Goal: Transaction & Acquisition: Download file/media

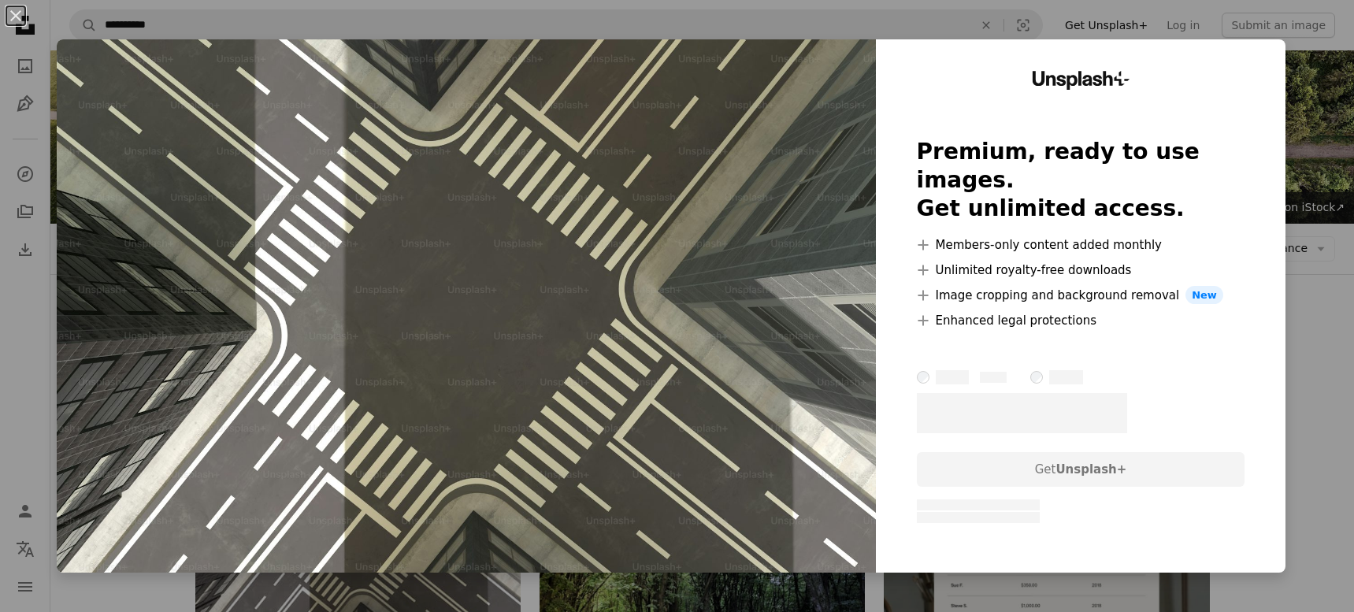
scroll to position [297, 0]
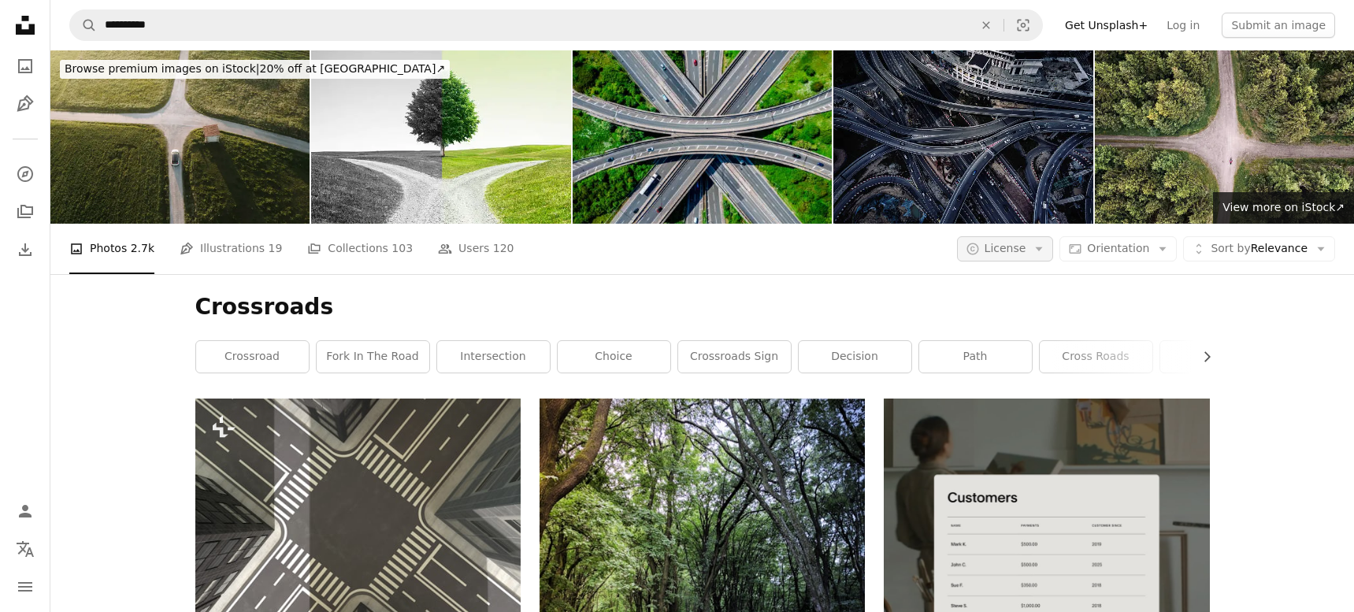
click at [1027, 248] on span "License" at bounding box center [1006, 248] width 42 height 13
click at [996, 377] on link "Free" at bounding box center [1036, 374] width 129 height 28
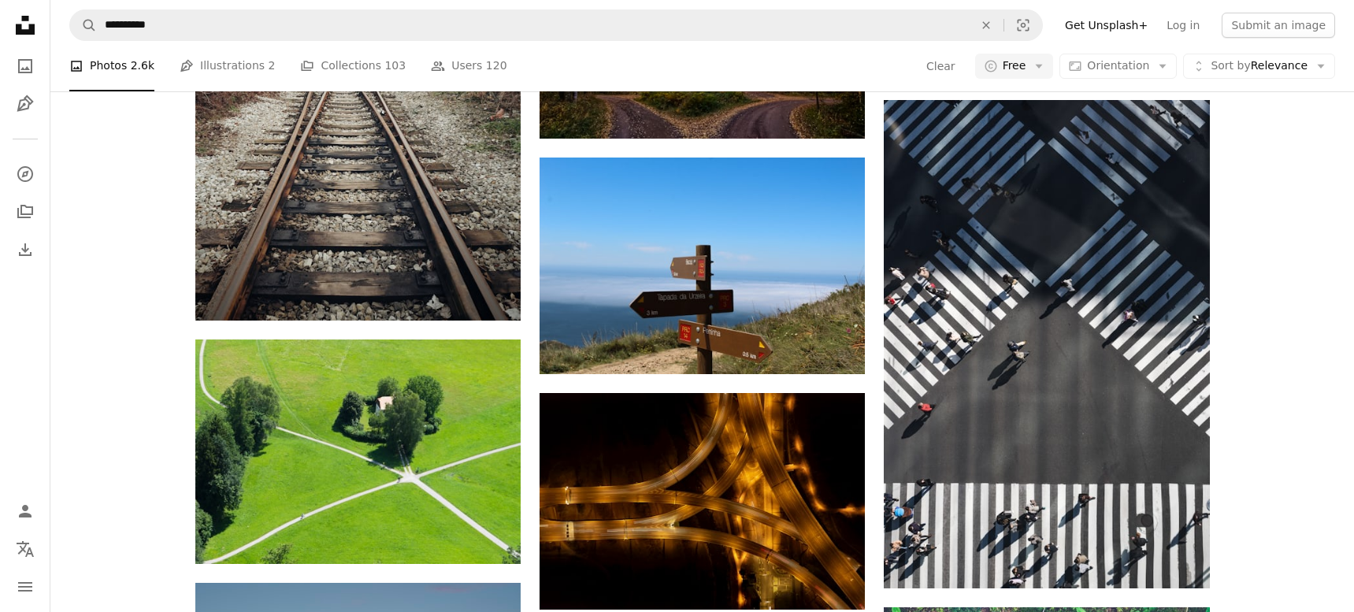
scroll to position [982, 0]
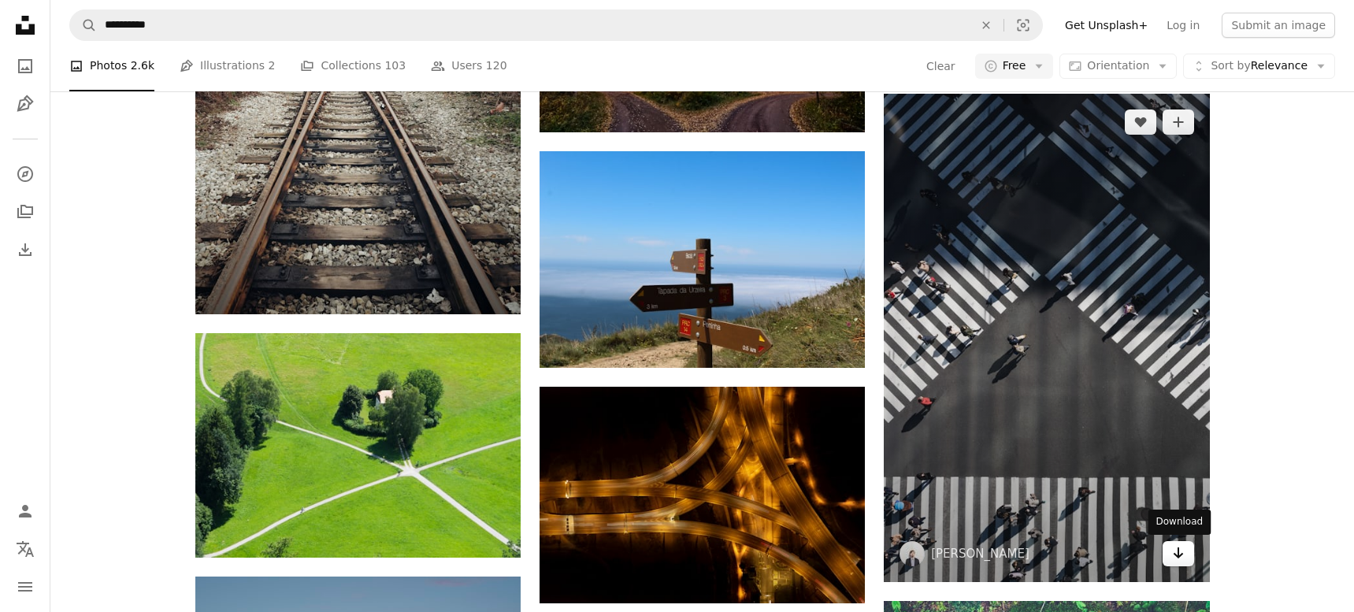
click at [1182, 555] on icon "Arrow pointing down" at bounding box center [1178, 553] width 13 height 19
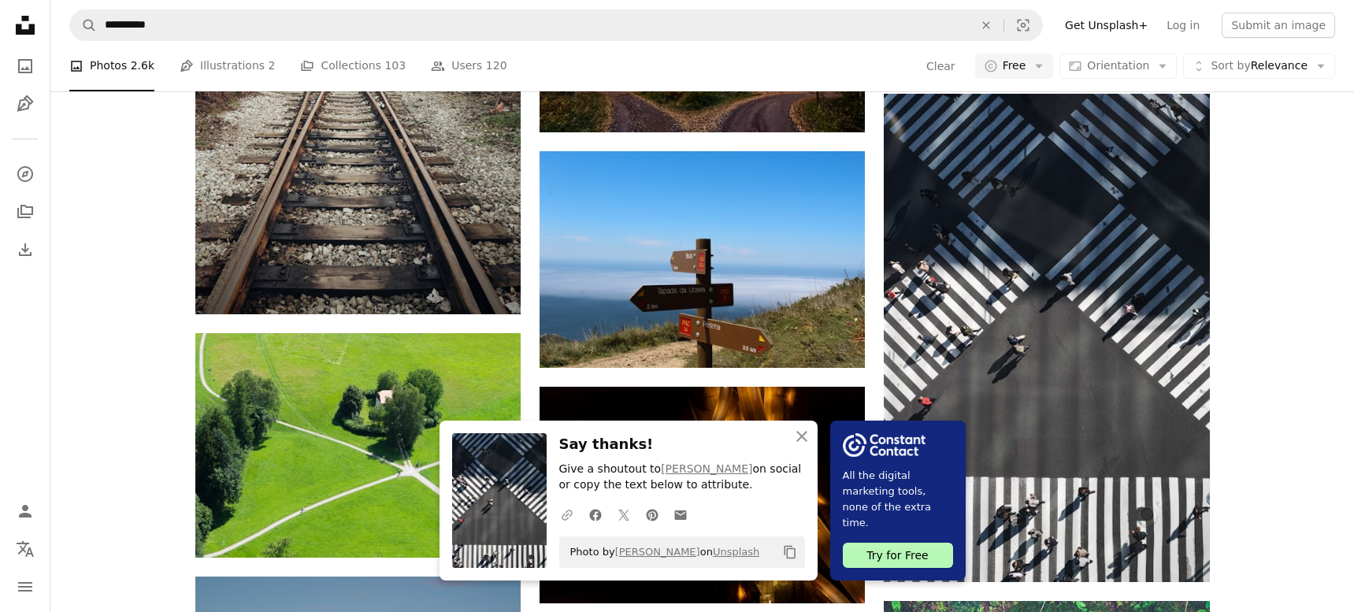
click at [562, 518] on icon "button" at bounding box center [567, 515] width 11 height 11
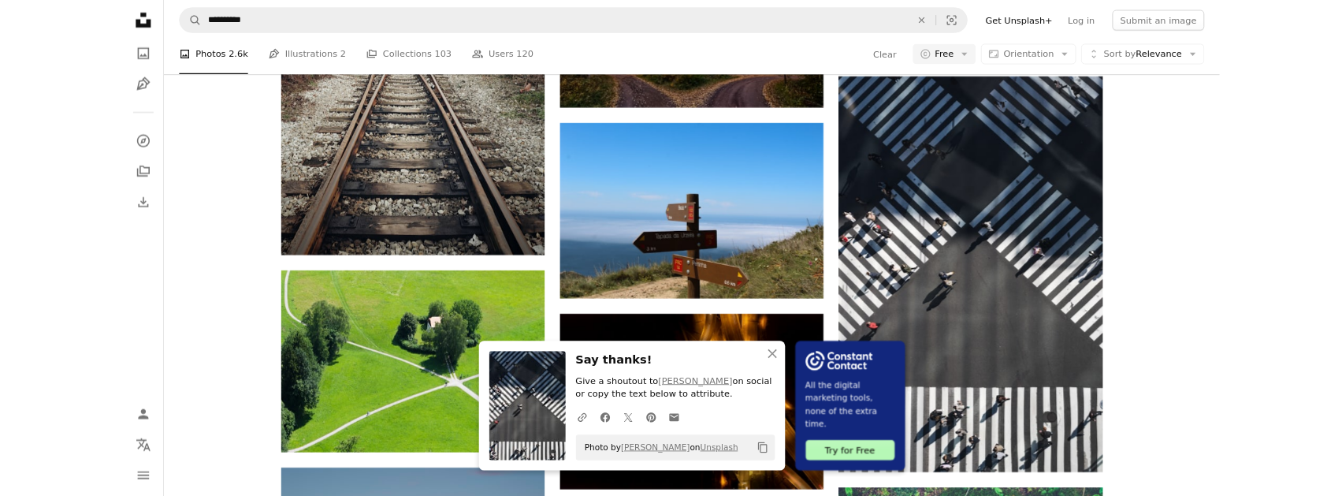
scroll to position [981, 0]
